Goal: Download file/media

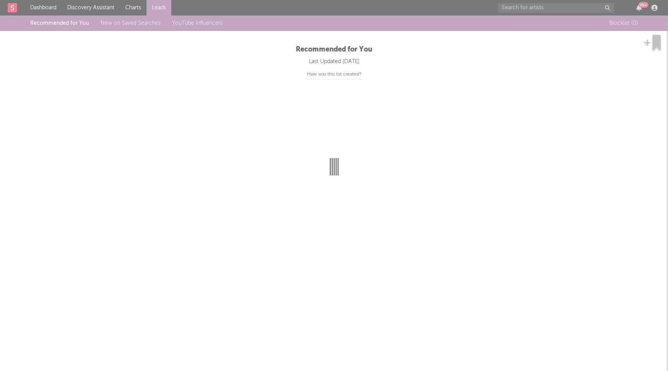
click at [584, 5] on div at bounding box center [334, 185] width 668 height 371
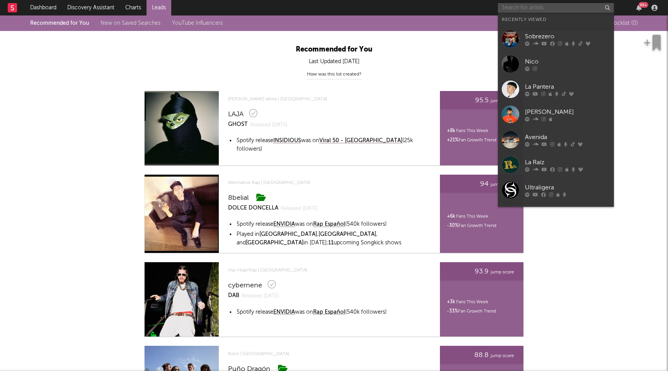
click at [566, 6] on input "text" at bounding box center [556, 8] width 116 height 10
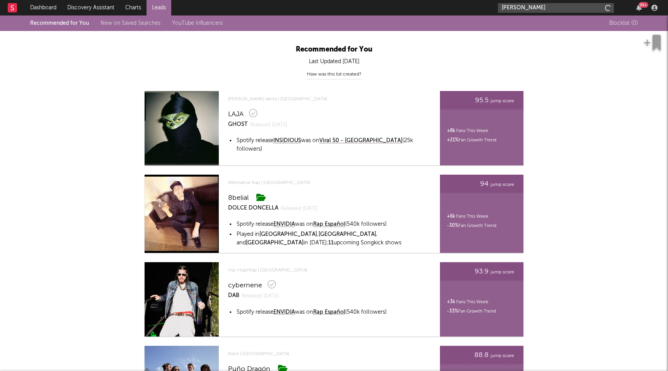
type input "manu llovo"
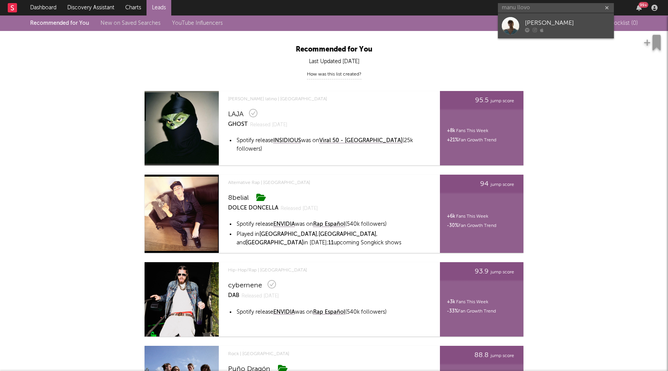
click at [571, 30] on div at bounding box center [567, 30] width 85 height 5
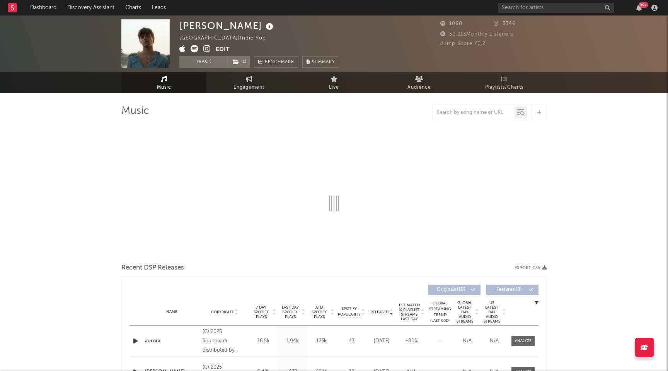
select select "6m"
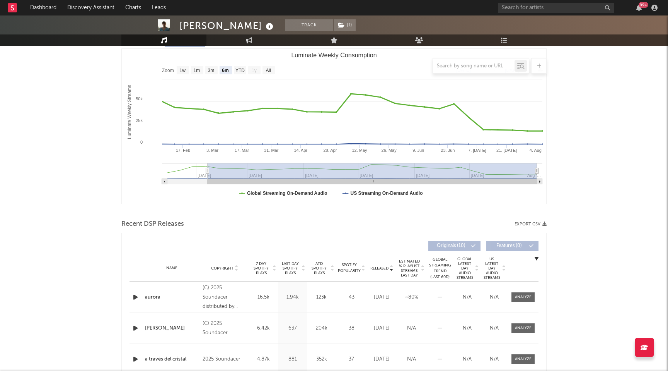
scroll to position [235, 0]
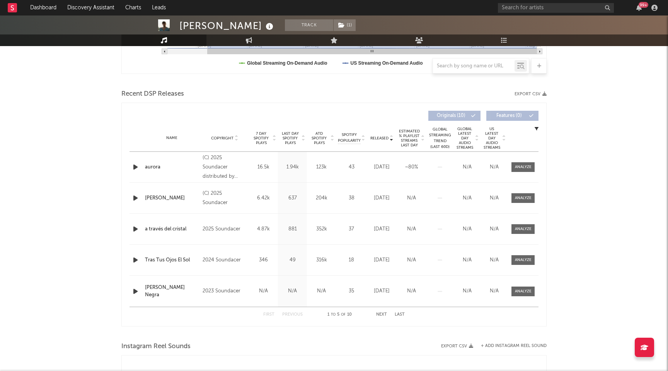
click at [545, 93] on icon "button" at bounding box center [545, 94] width 4 height 4
